Goal: Entertainment & Leisure: Consume media (video, audio)

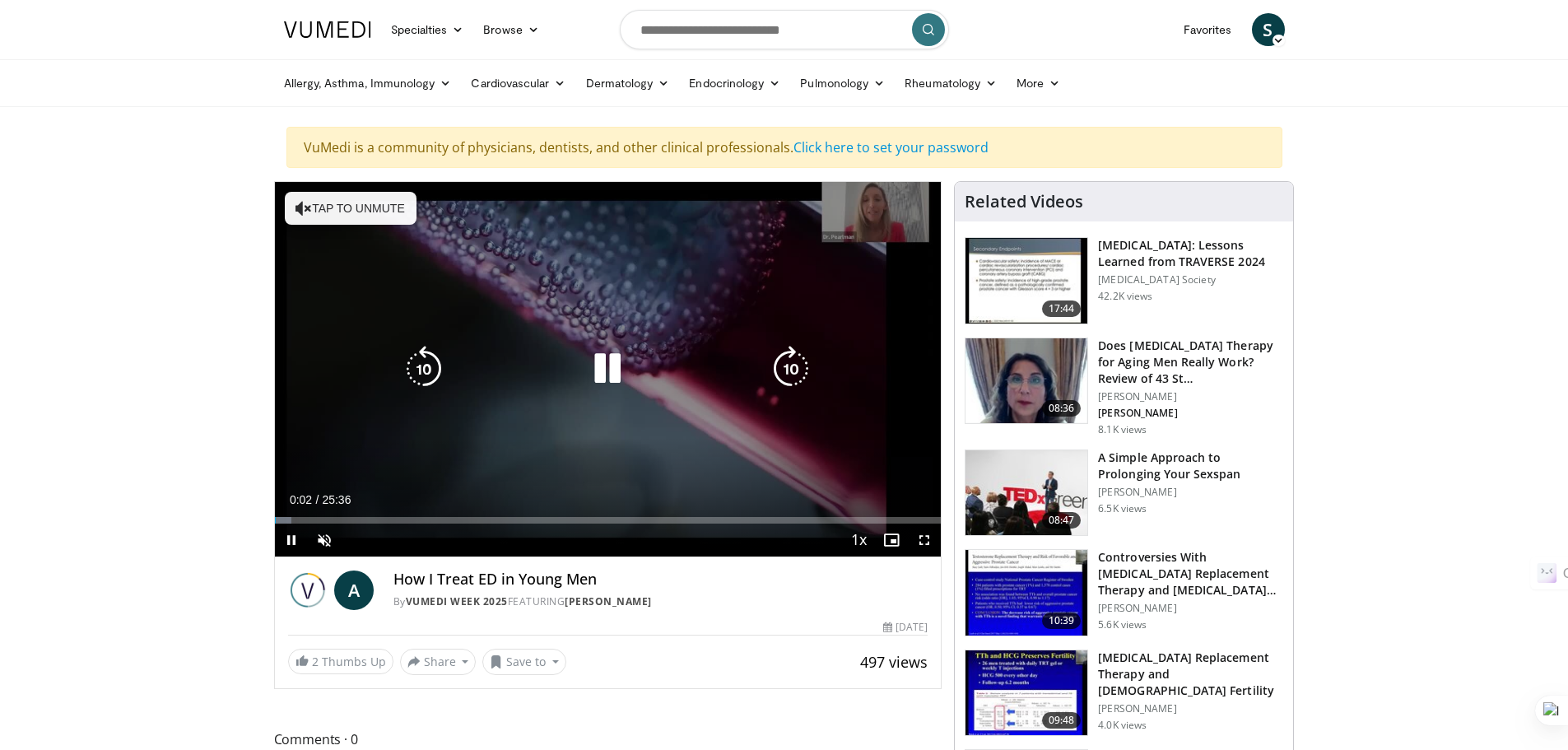
click at [610, 376] on icon "Video Player" at bounding box center [607, 368] width 46 height 46
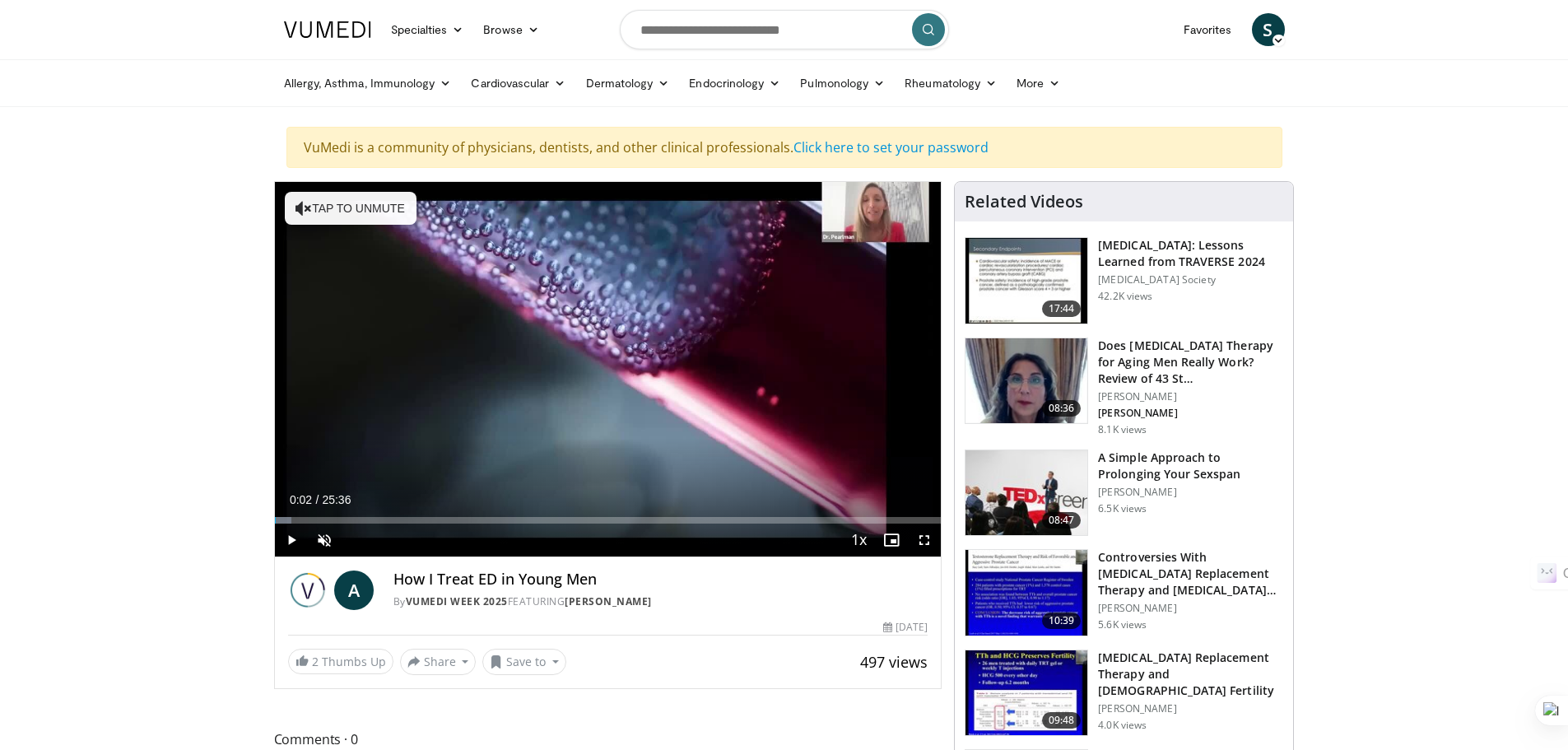
click at [610, 376] on div "10 seconds Tap to unmute" at bounding box center [608, 369] width 667 height 375
click at [896, 545] on span "Video Player" at bounding box center [891, 539] width 33 height 33
click at [890, 543] on span "Video Player" at bounding box center [891, 539] width 33 height 33
click at [922, 546] on span "Video Player" at bounding box center [924, 539] width 33 height 33
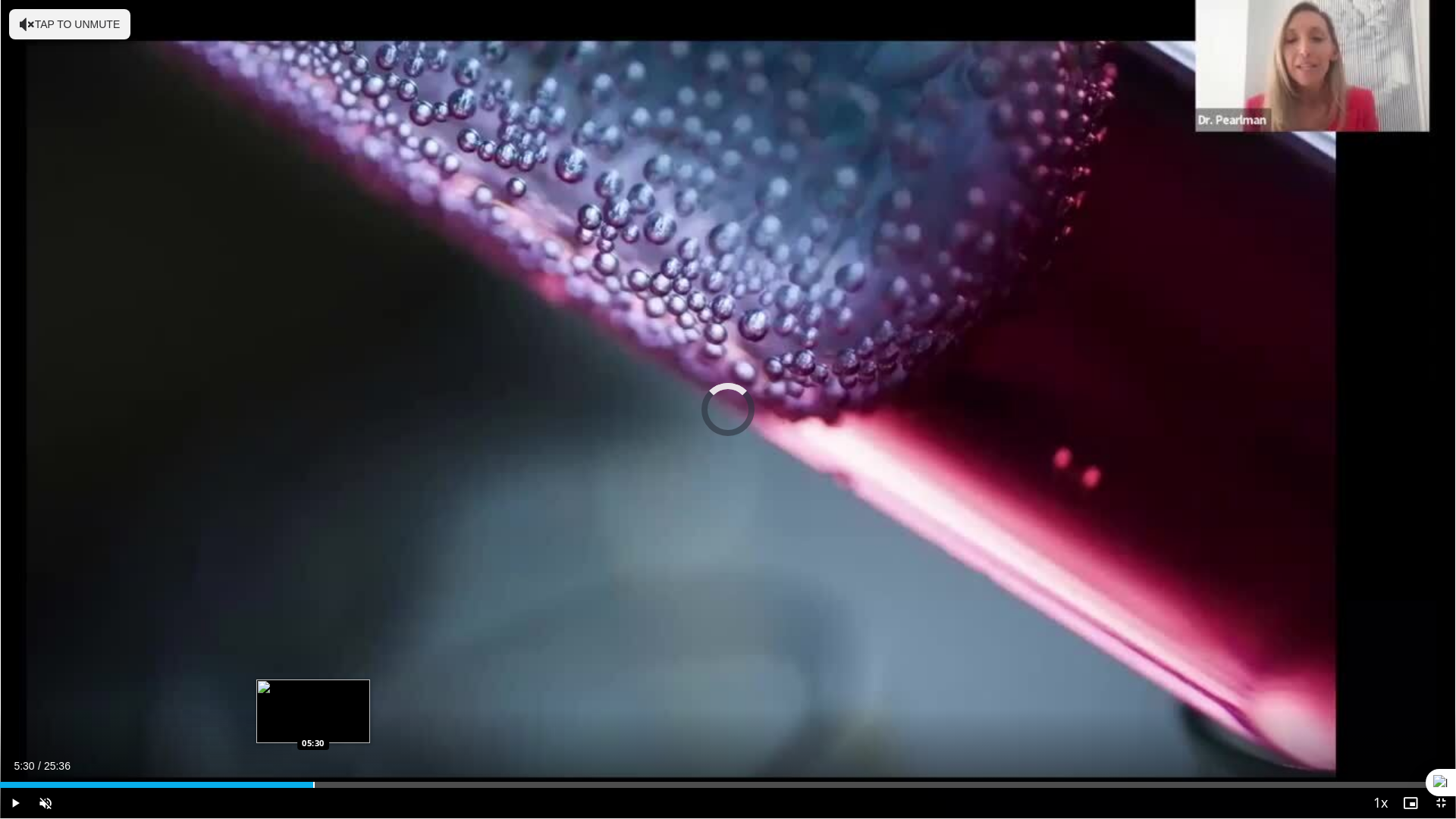
click at [313, 690] on div "Loaded : 12.26% 05:30 05:30" at bounding box center [728, 785] width 1456 height 6
click at [243, 690] on div "Loaded : 25.83% 05:32 04:17" at bounding box center [728, 780] width 1456 height 15
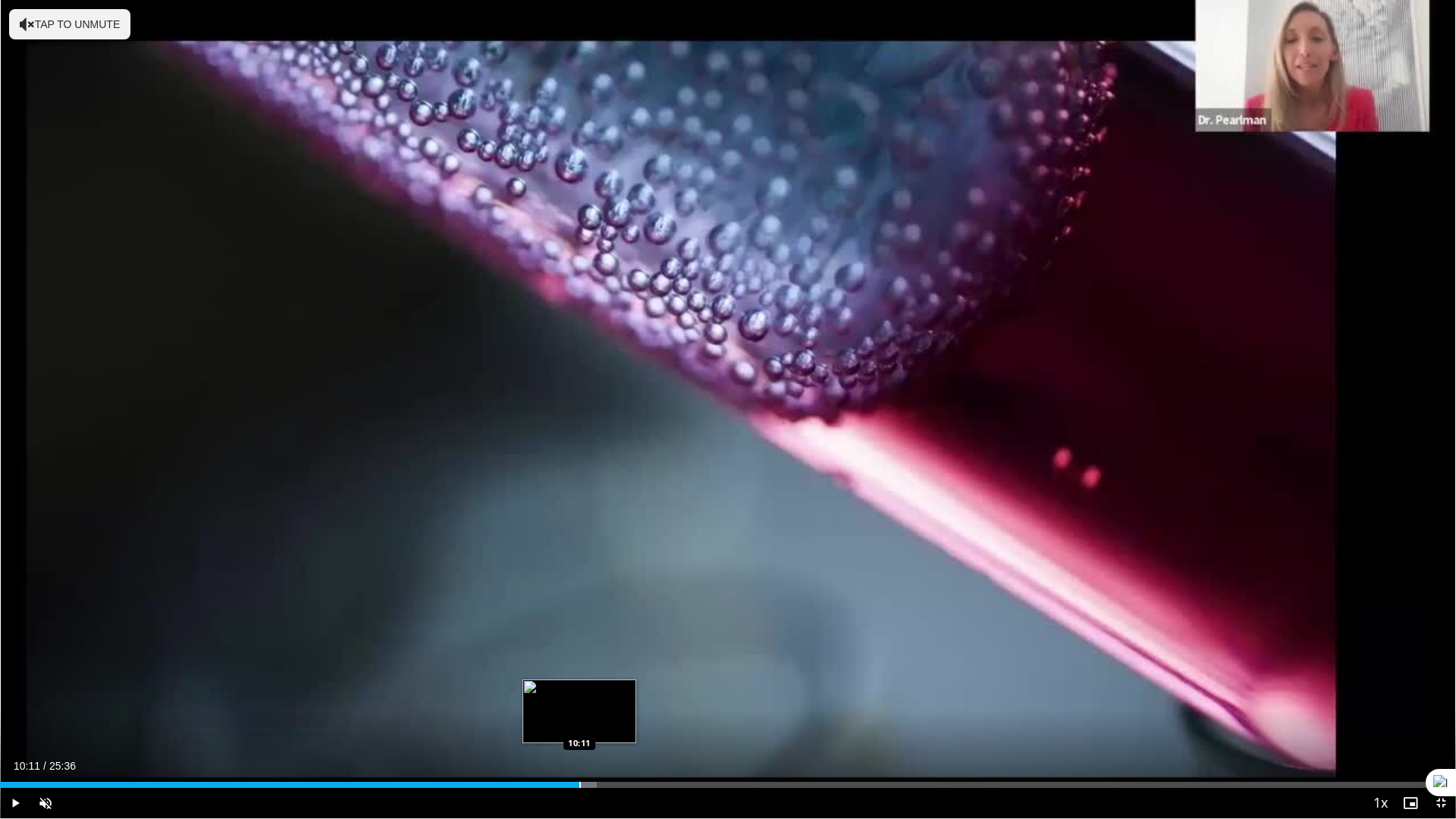
click at [579, 690] on div "Progress Bar" at bounding box center [580, 785] width 2 height 6
click at [609, 690] on div "Progress Bar" at bounding box center [610, 785] width 2 height 6
click at [630, 690] on div "Progress Bar" at bounding box center [631, 785] width 2 height 6
click at [665, 690] on div "Current Time 11:06 / Duration 25:36 Pause Skip Backward Skip Forward Unmute Loa…" at bounding box center [728, 803] width 1456 height 30
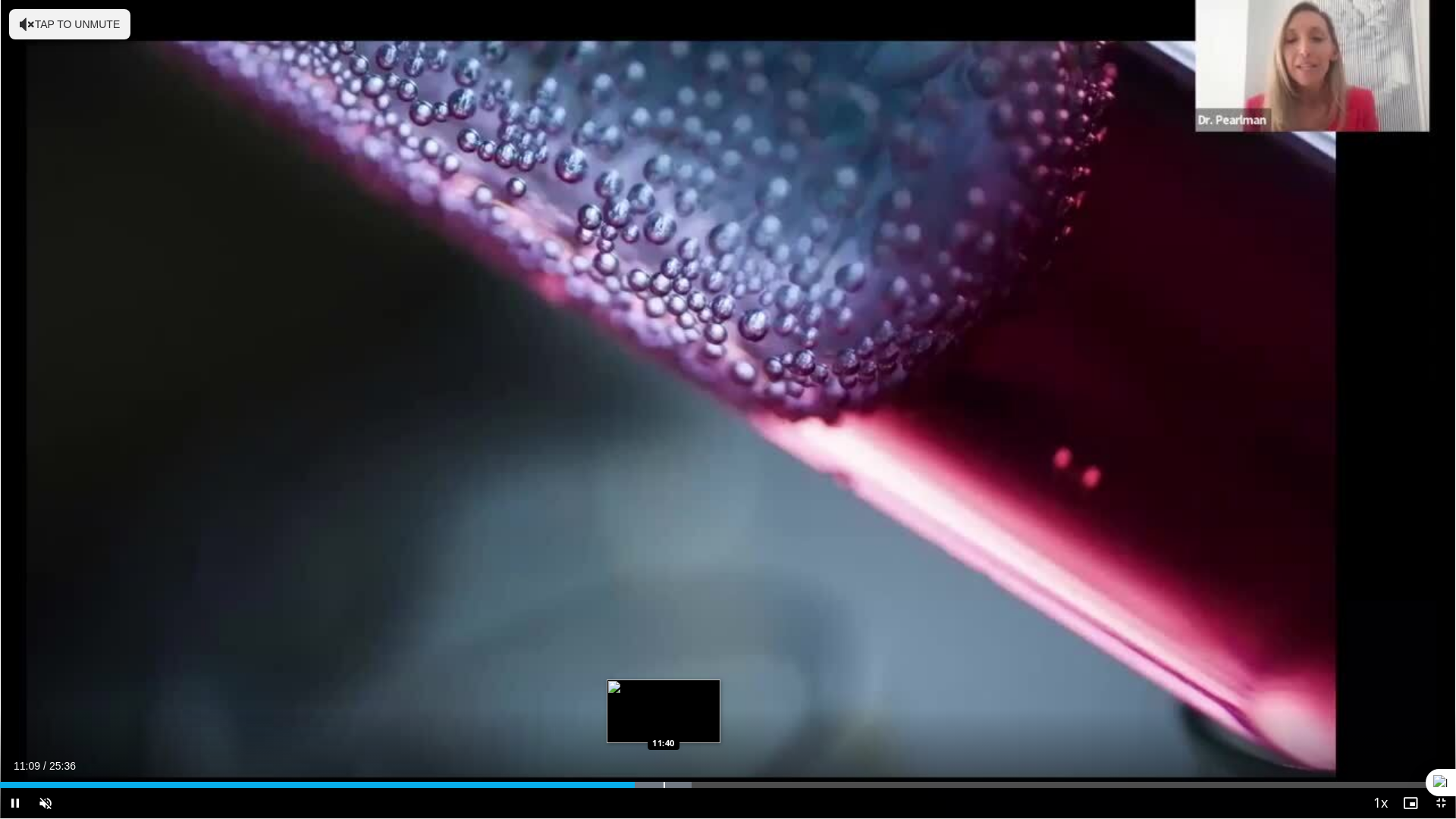
click at [664, 690] on div "Progress Bar" at bounding box center [664, 785] width 2 height 6
click at [714, 690] on div "Progress Bar" at bounding box center [715, 785] width 2 height 6
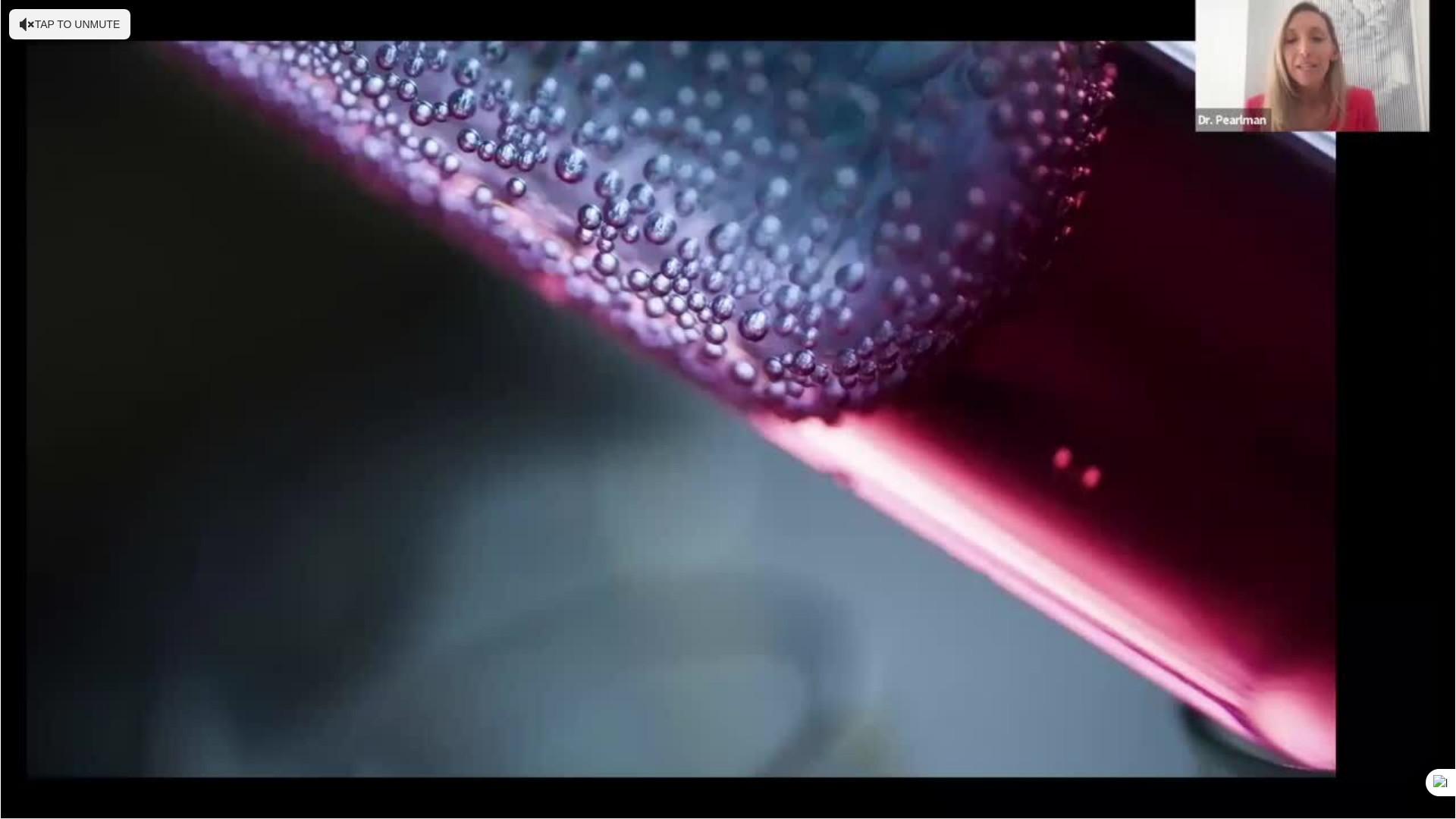
click at [756, 690] on video-js "**********" at bounding box center [728, 410] width 1456 height 819
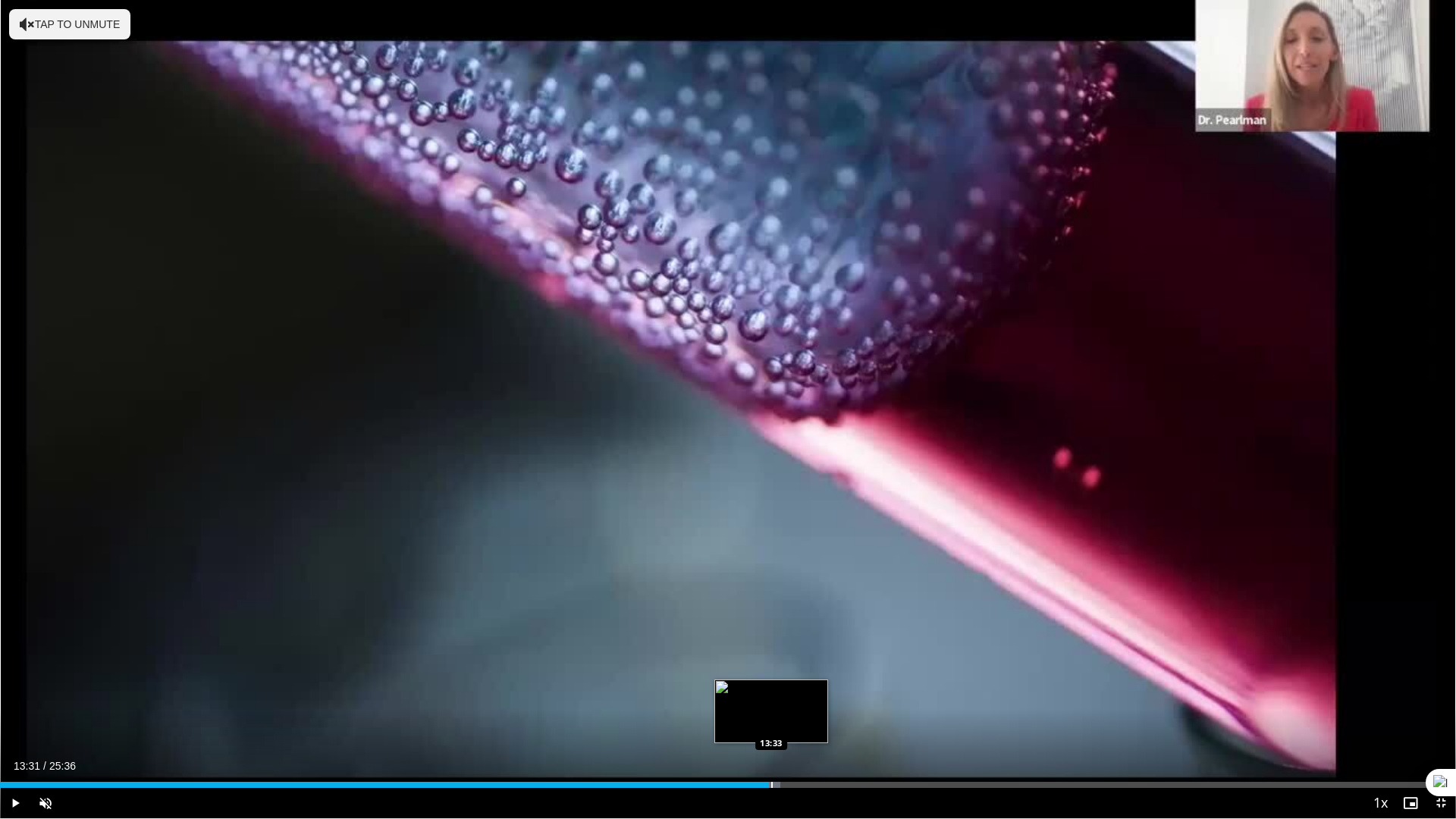
click at [769, 690] on div "Progress Bar" at bounding box center [737, 785] width 87 height 6
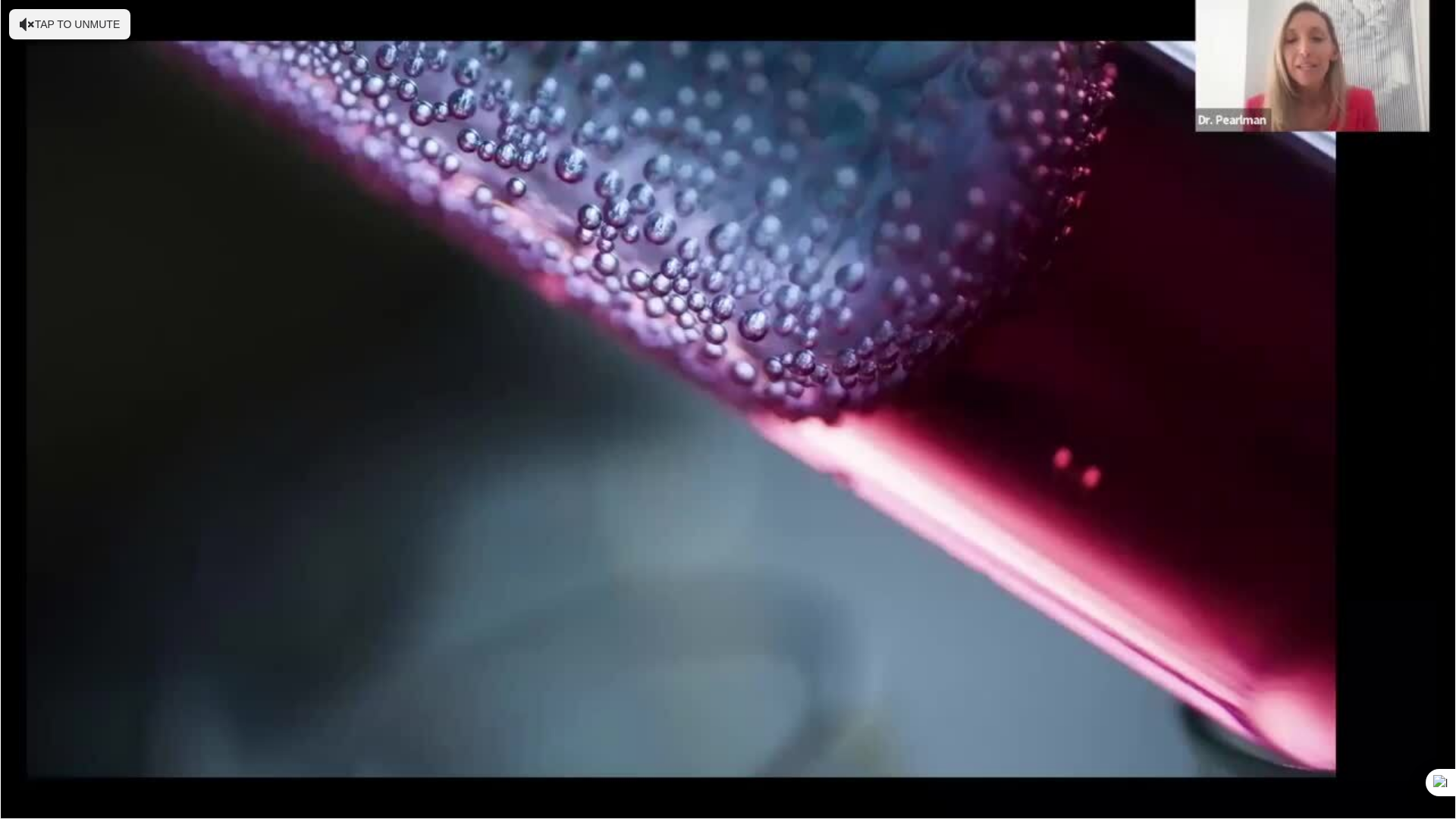
click at [797, 690] on video-js "**********" at bounding box center [728, 410] width 1456 height 819
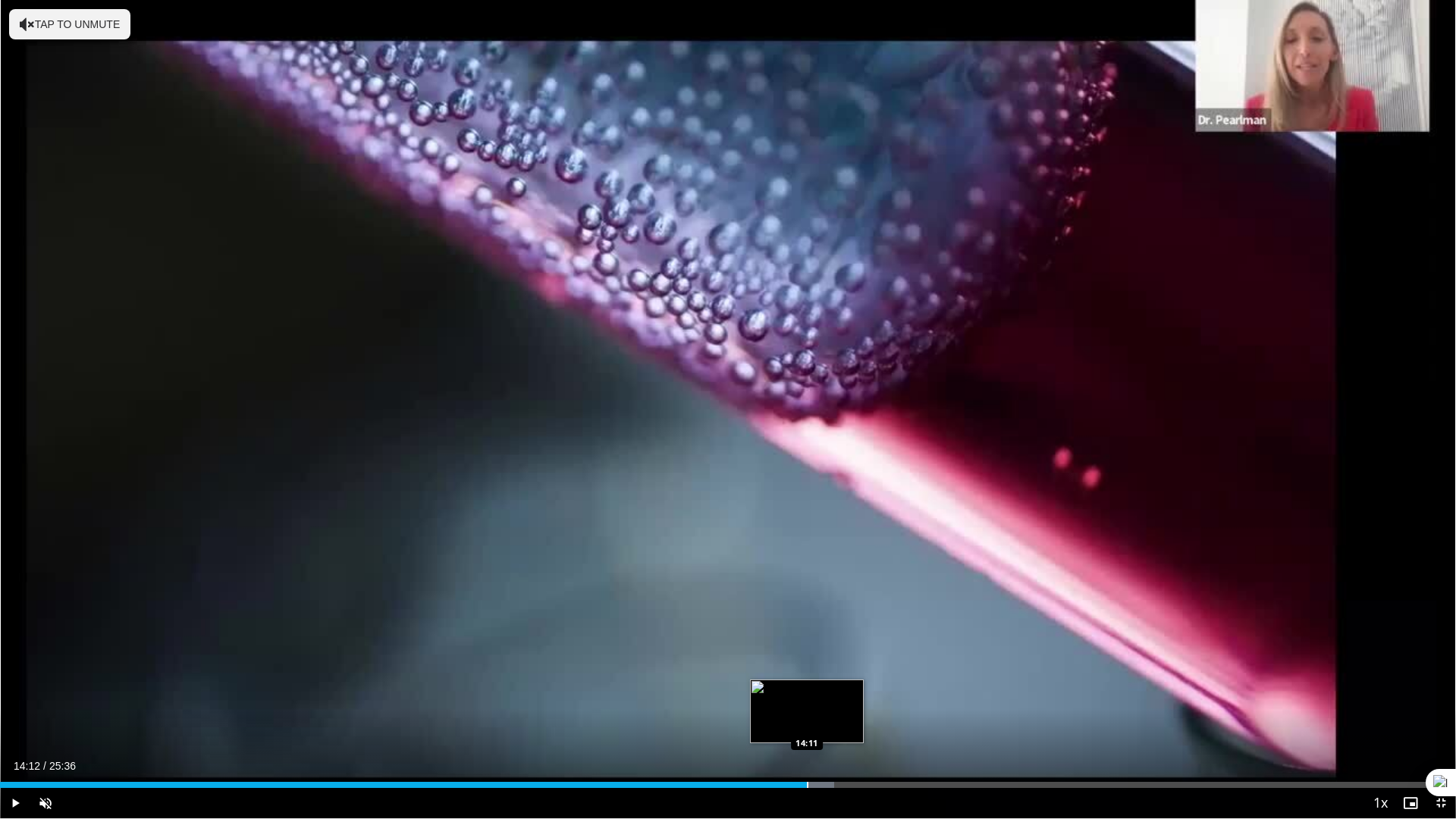
click at [808, 690] on div "Progress Bar" at bounding box center [808, 785] width 2 height 6
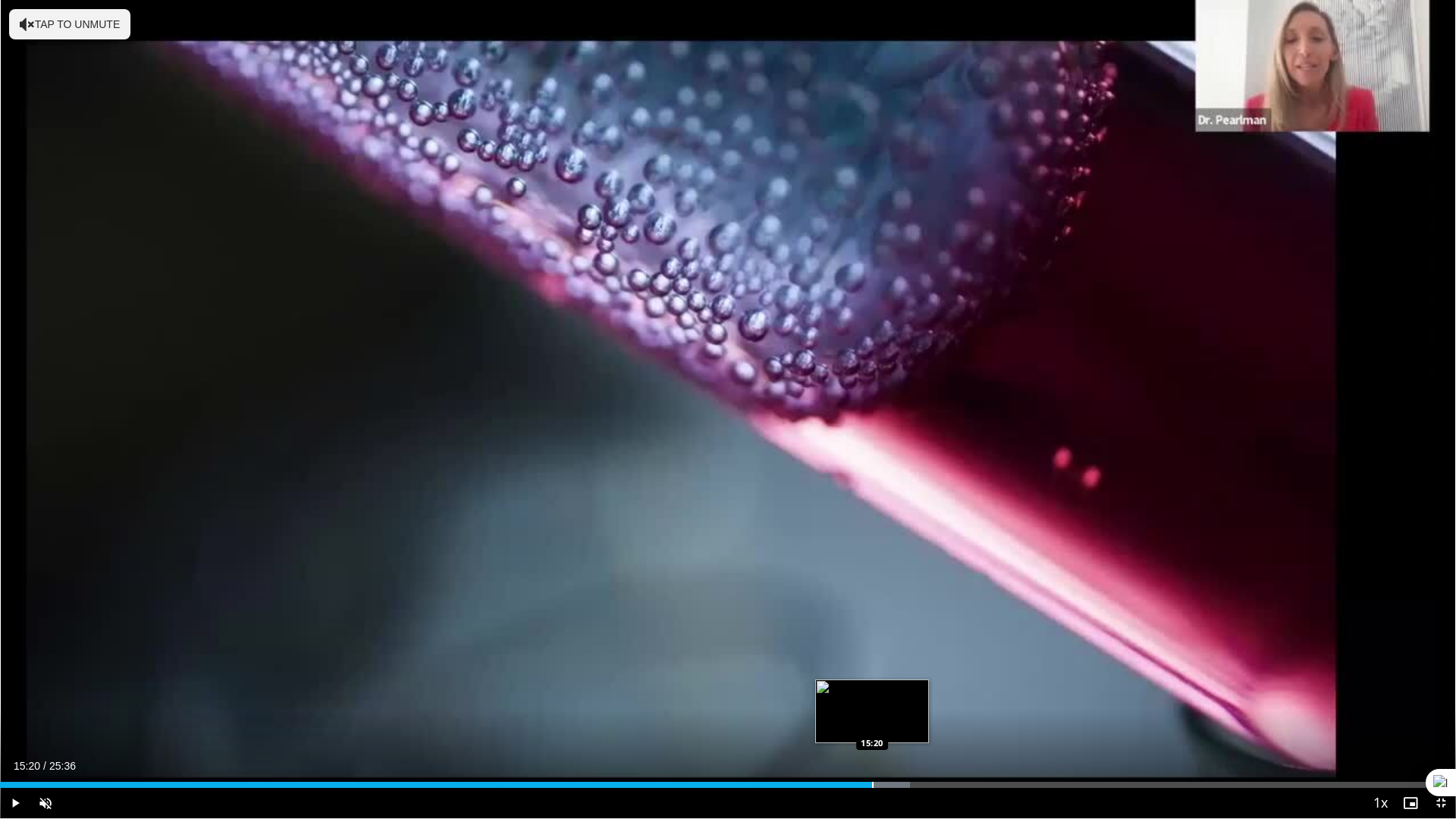
click at [873, 690] on div "Progress Bar" at bounding box center [873, 785] width 2 height 6
click at [901, 690] on div "Progress Bar" at bounding box center [901, 785] width 2 height 6
click at [922, 690] on div "Progress Bar" at bounding box center [923, 785] width 2 height 6
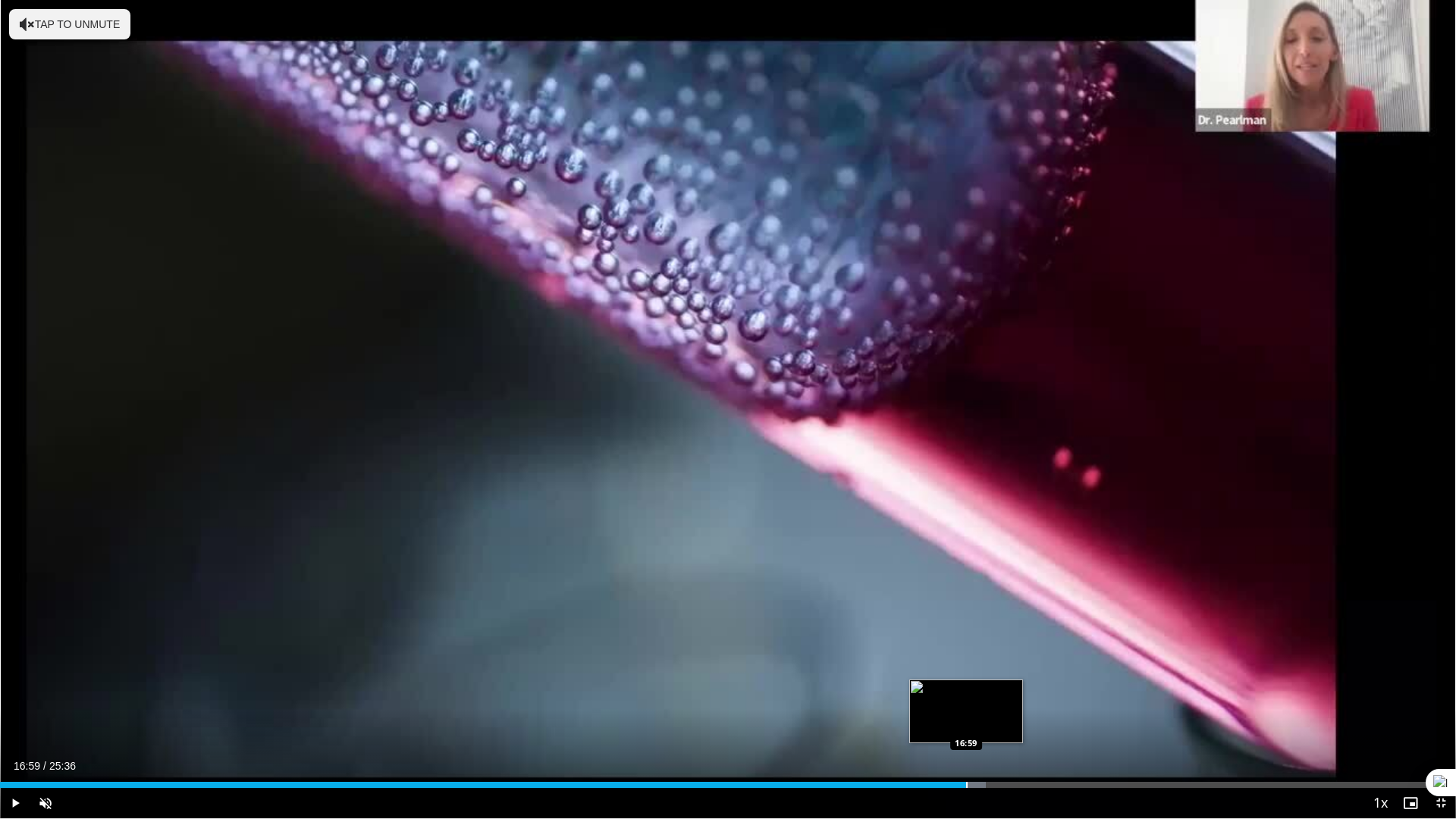
click at [966, 690] on div "Progress Bar" at bounding box center [967, 785] width 2 height 6
click at [999, 690] on div "Progress Bar" at bounding box center [1000, 785] width 2 height 6
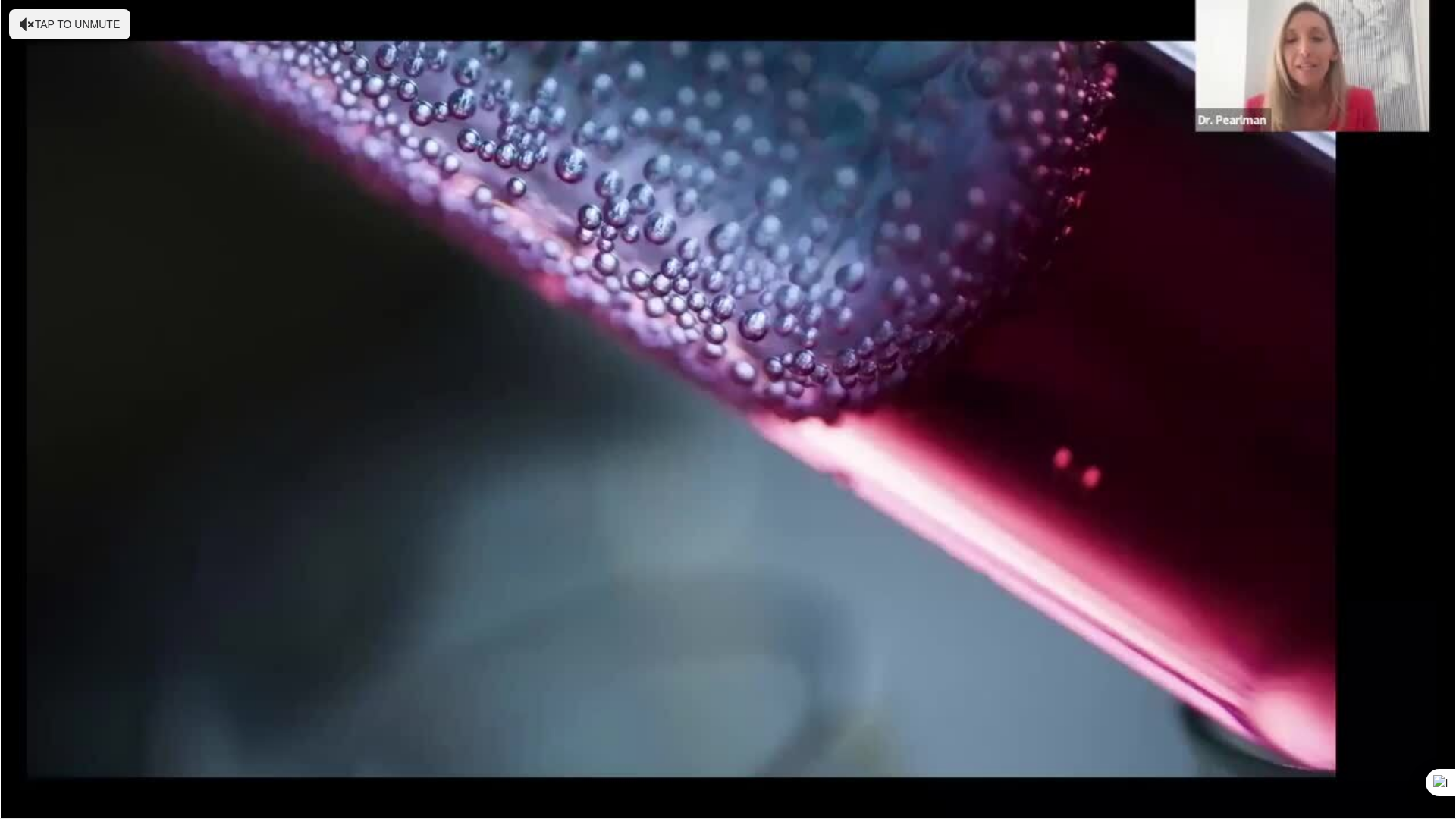
click at [1028, 690] on video-js "**********" at bounding box center [728, 410] width 1456 height 819
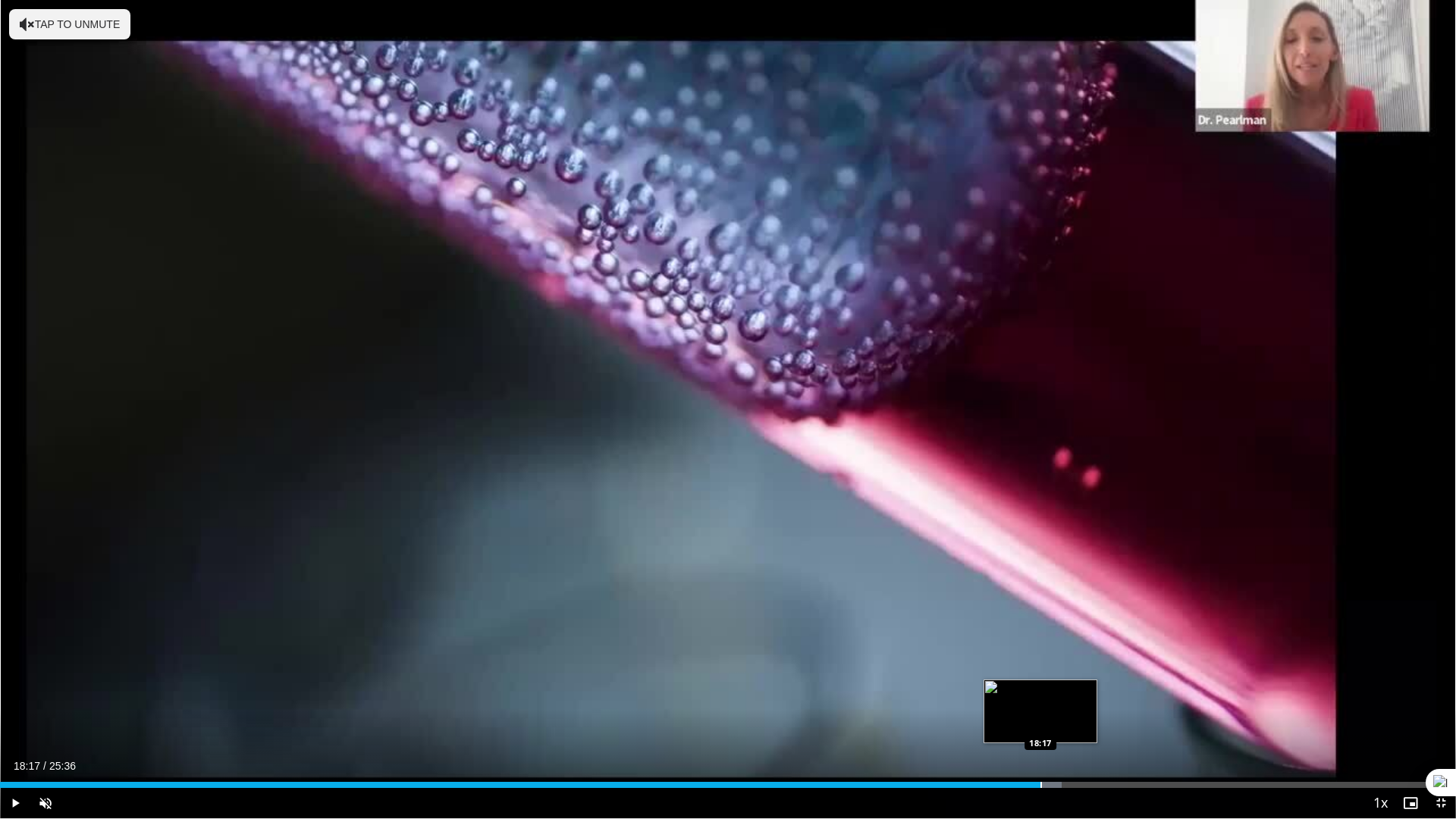
click at [1040, 690] on div "Progress Bar" at bounding box center [1041, 785] width 2 height 6
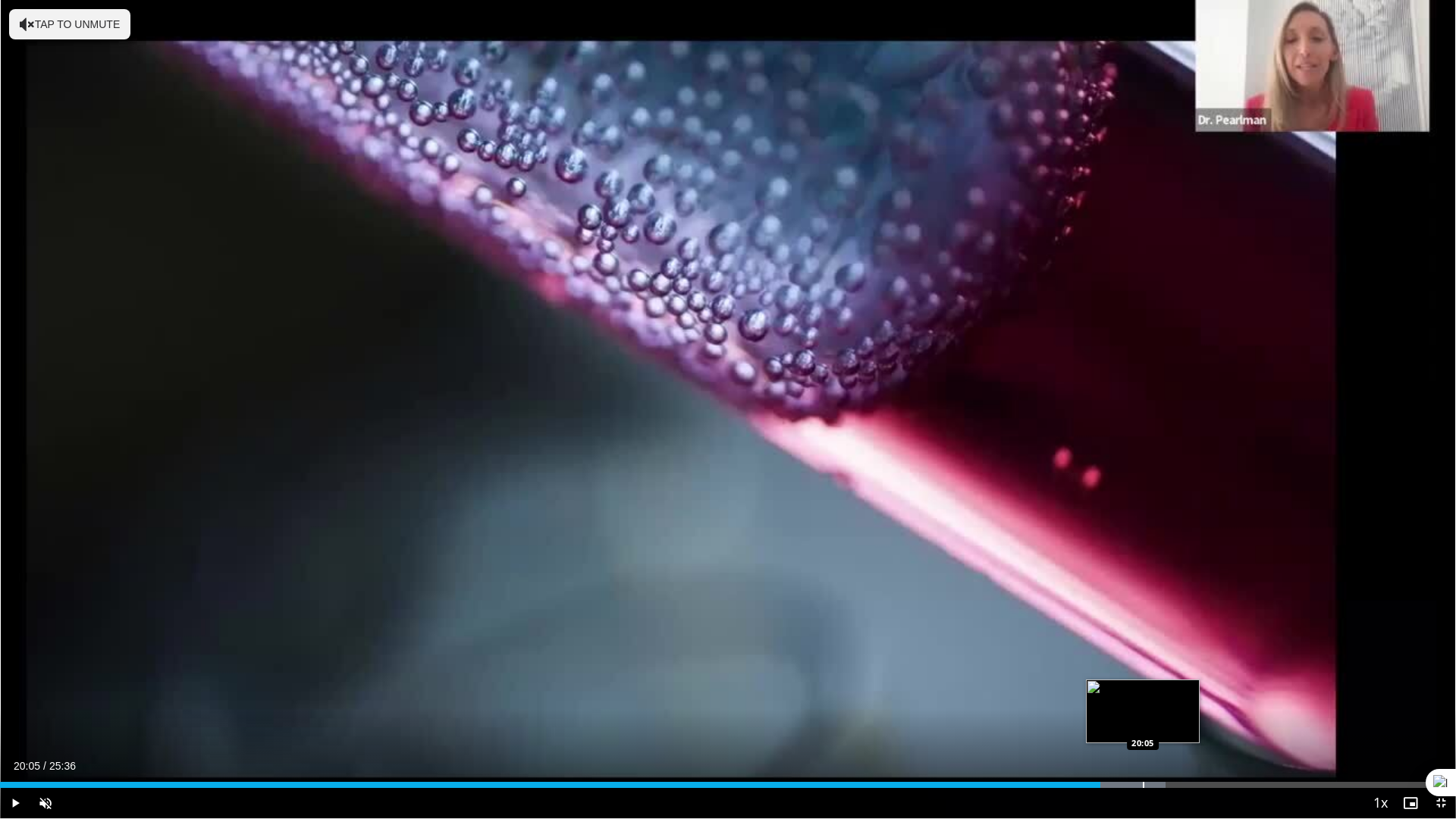
click at [1143, 690] on div "Progress Bar" at bounding box center [1144, 785] width 2 height 6
click at [42, 690] on span "Video Player" at bounding box center [45, 803] width 30 height 30
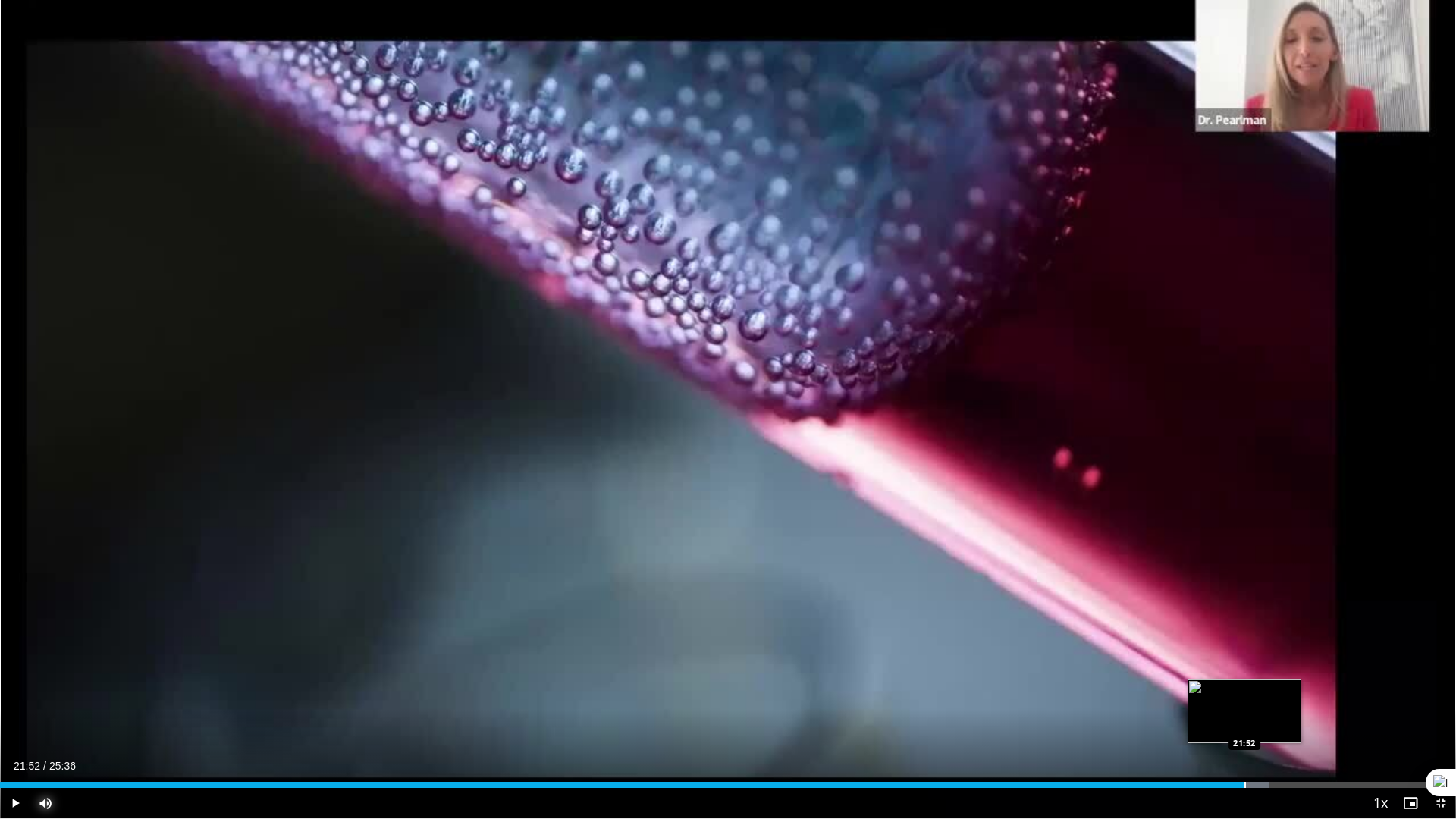
click at [1244, 690] on div "Progress Bar" at bounding box center [1245, 785] width 2 height 6
click at [1288, 690] on div "Progress Bar" at bounding box center [1289, 785] width 2 height 6
